Goal: Navigation & Orientation: Go to known website

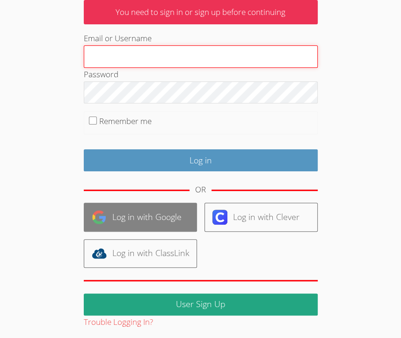
scroll to position [70, 0]
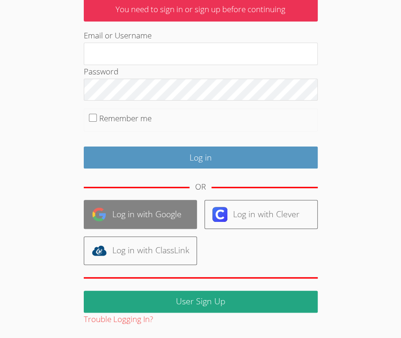
click at [140, 211] on link "Log in with Google" at bounding box center [140, 214] width 113 height 29
